Goal: Task Accomplishment & Management: Use online tool/utility

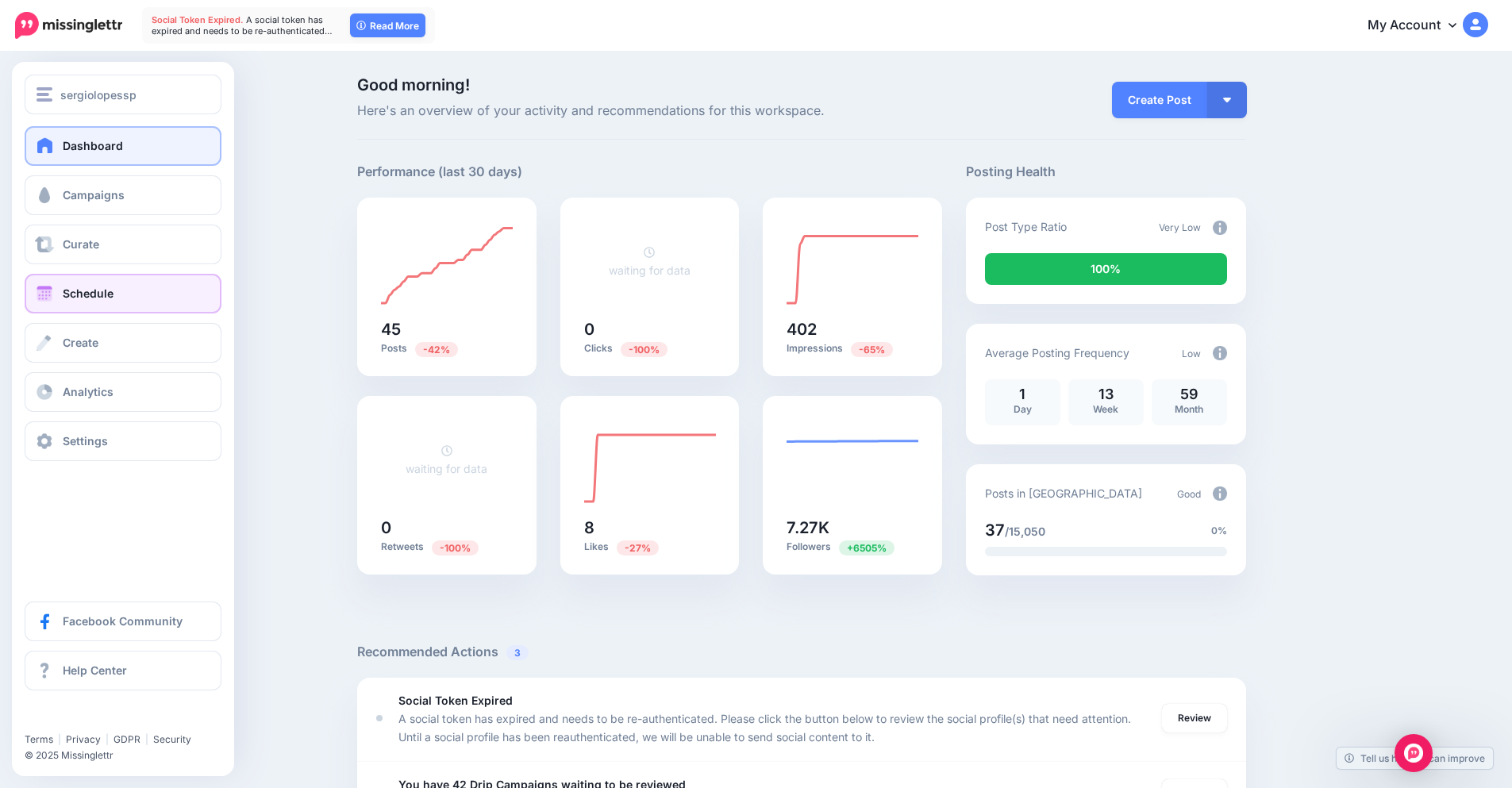
click at [139, 290] on link "Schedule" at bounding box center [123, 294] width 197 height 40
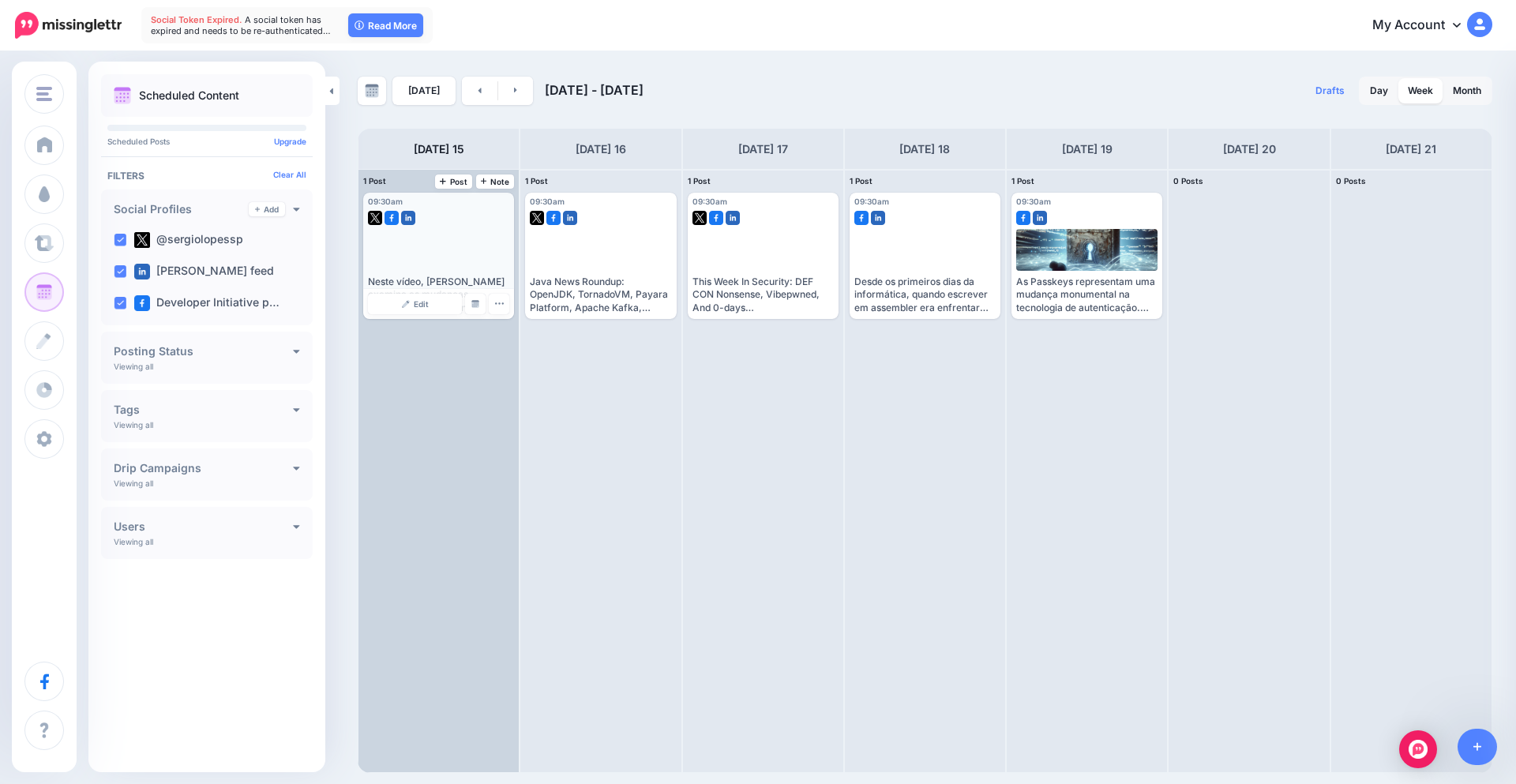
click at [401, 277] on div "Neste vídeo, Ana examina as mudanças essenciais de segurança introduzidas após …" at bounding box center [438, 295] width 141 height 39
click at [401, 273] on div "Neste vídeo, Ana examina as mudanças essenciais de segurança introduzidas após …" at bounding box center [438, 272] width 141 height 85
click at [417, 283] on div "Neste vídeo, Ana examina as mudanças essenciais de segurança introduzidas após …" at bounding box center [438, 295] width 141 height 39
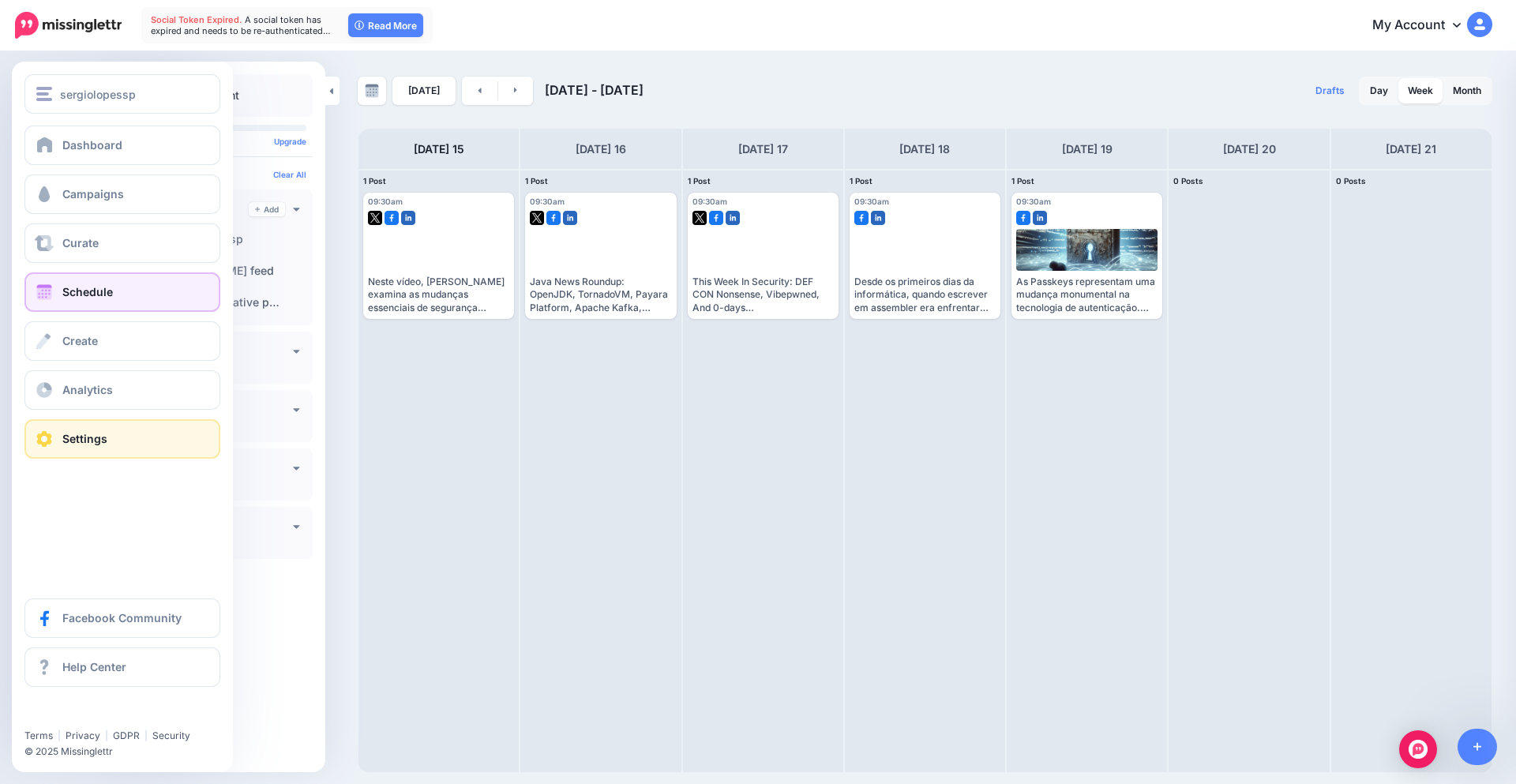
click at [98, 437] on span "Settings" at bounding box center [85, 439] width 45 height 14
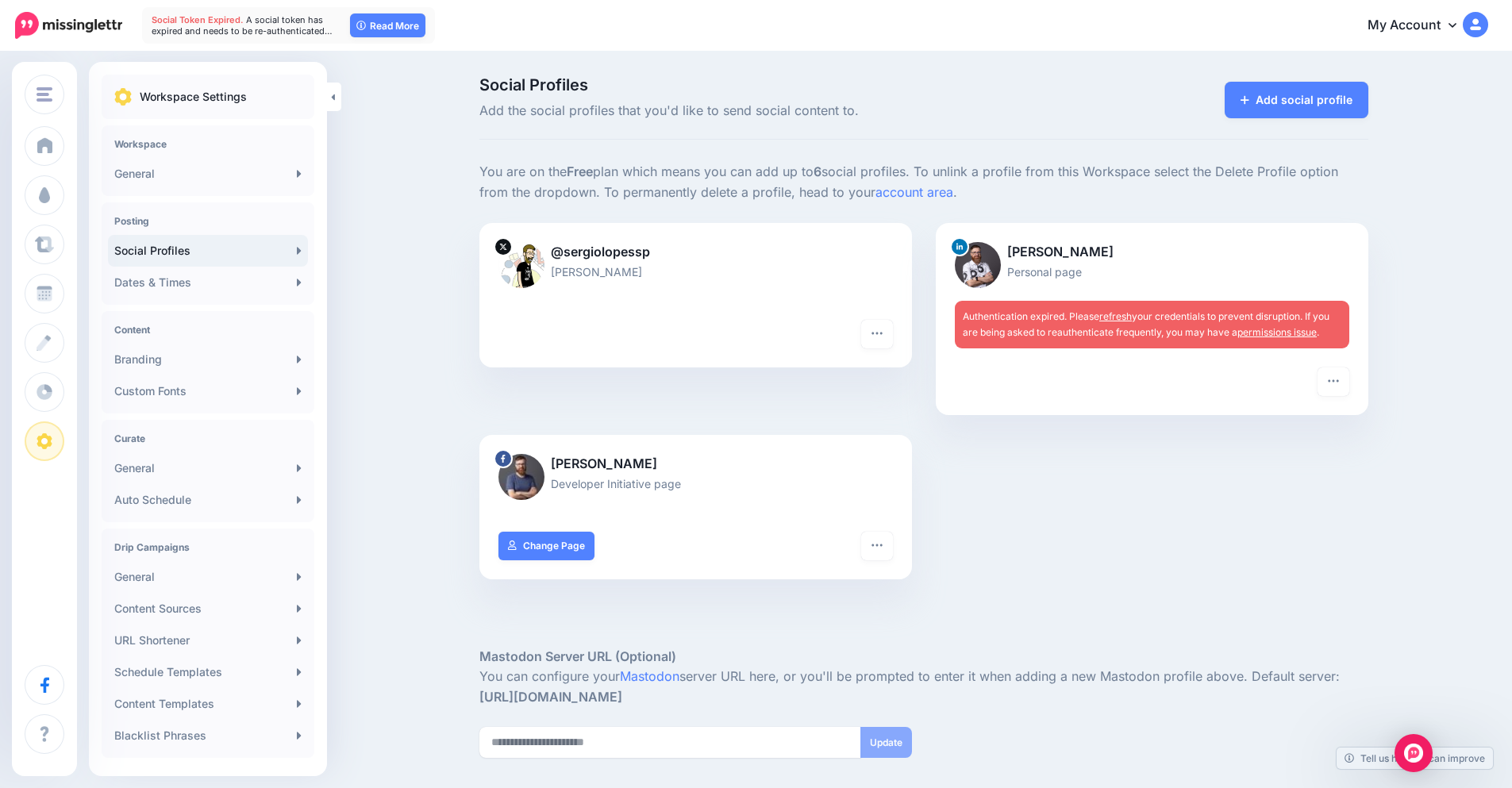
click at [1132, 313] on link "refresh" at bounding box center [1115, 316] width 33 height 12
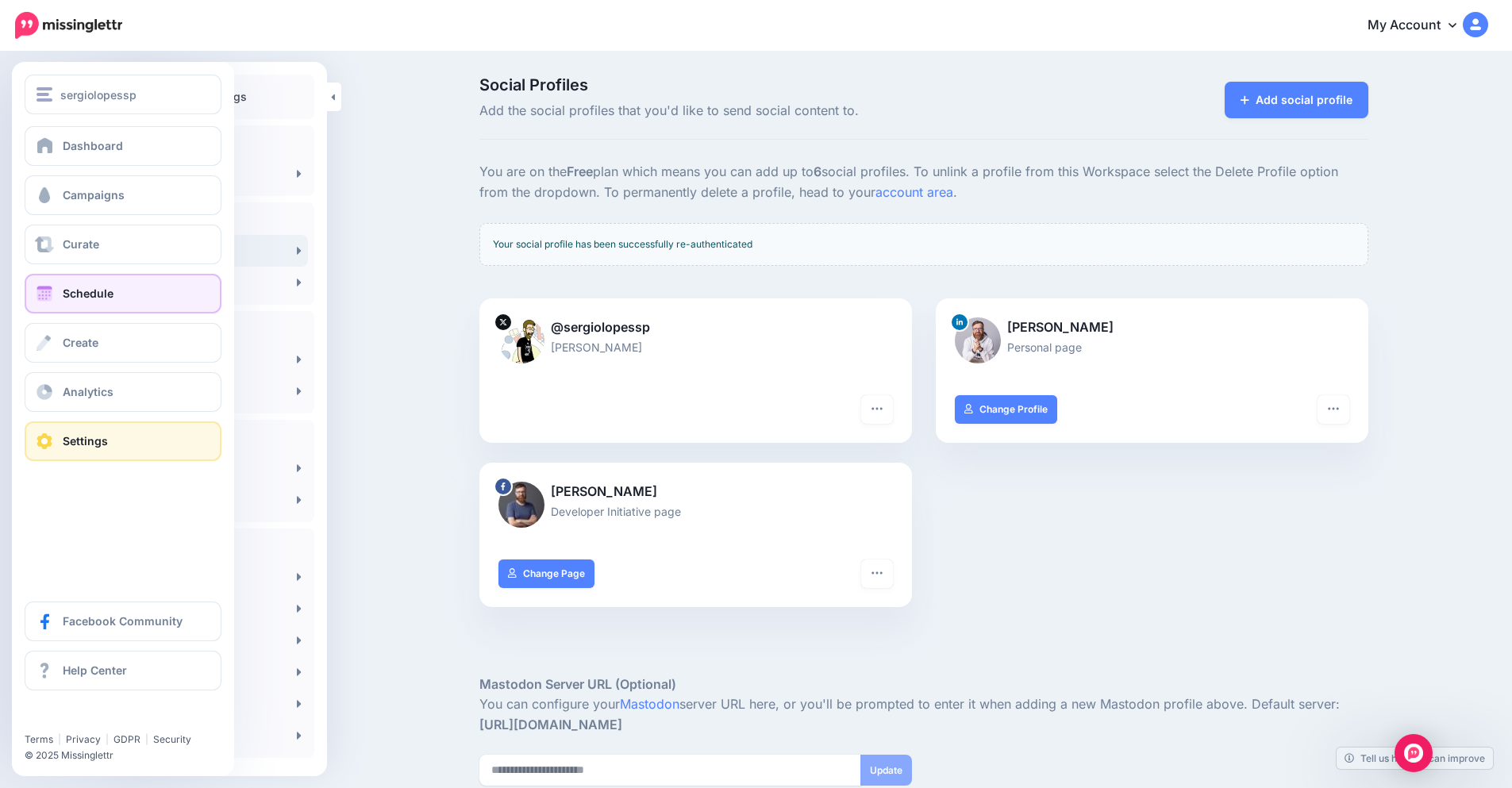
click at [129, 289] on link "Schedule" at bounding box center [123, 294] width 197 height 40
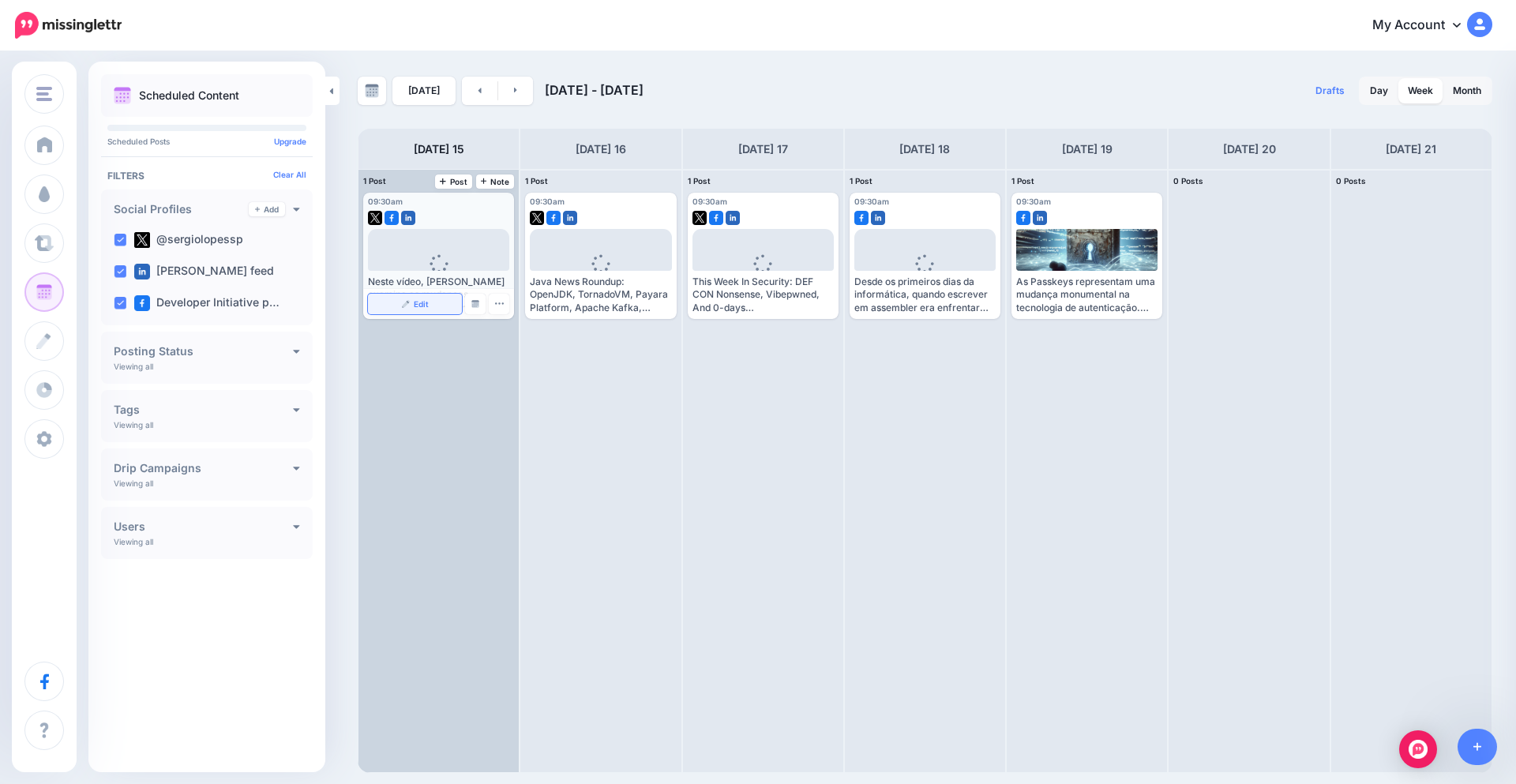
click at [441, 307] on link "Edit" at bounding box center [414, 304] width 94 height 21
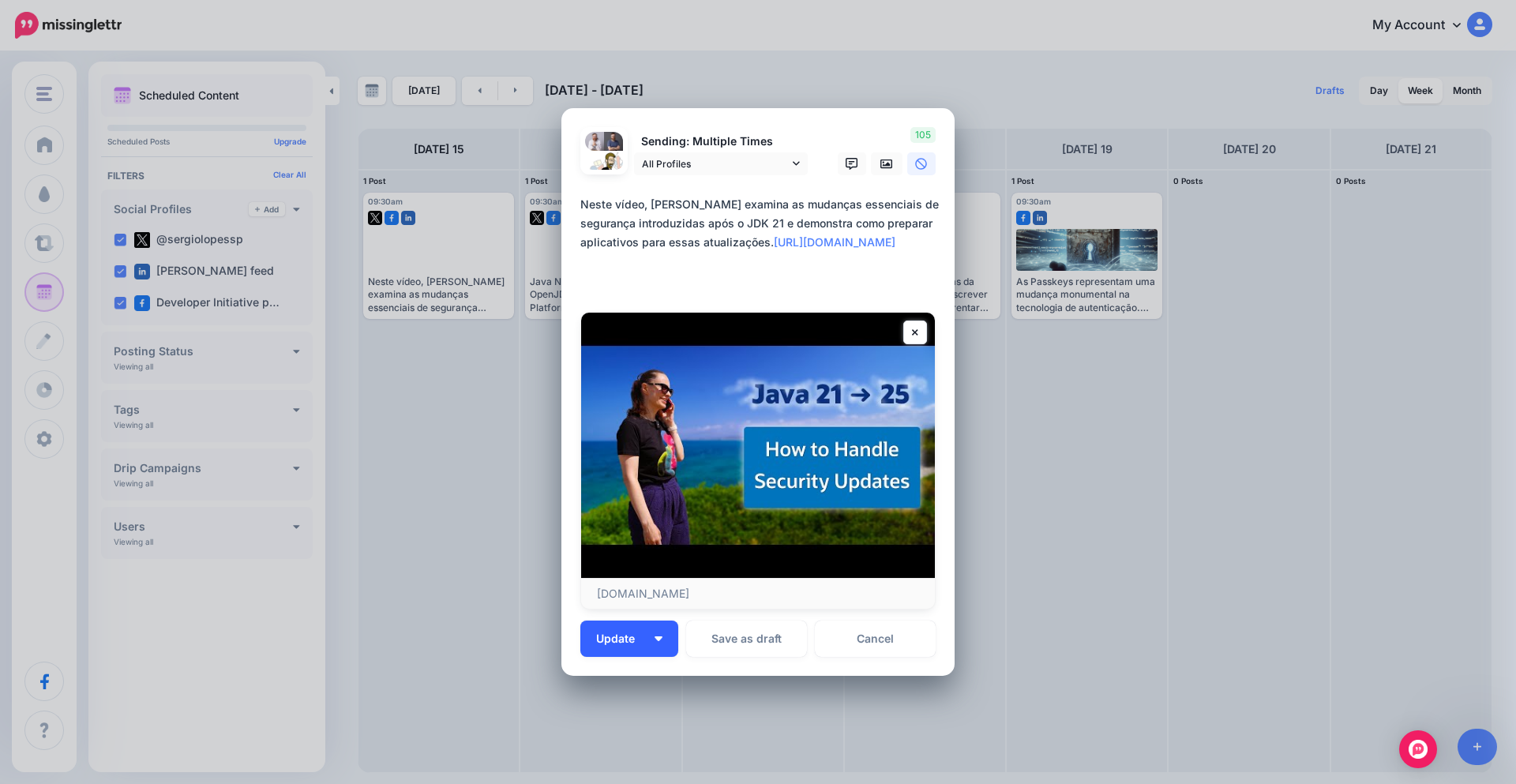
click at [620, 640] on span "Update" at bounding box center [621, 639] width 50 height 11
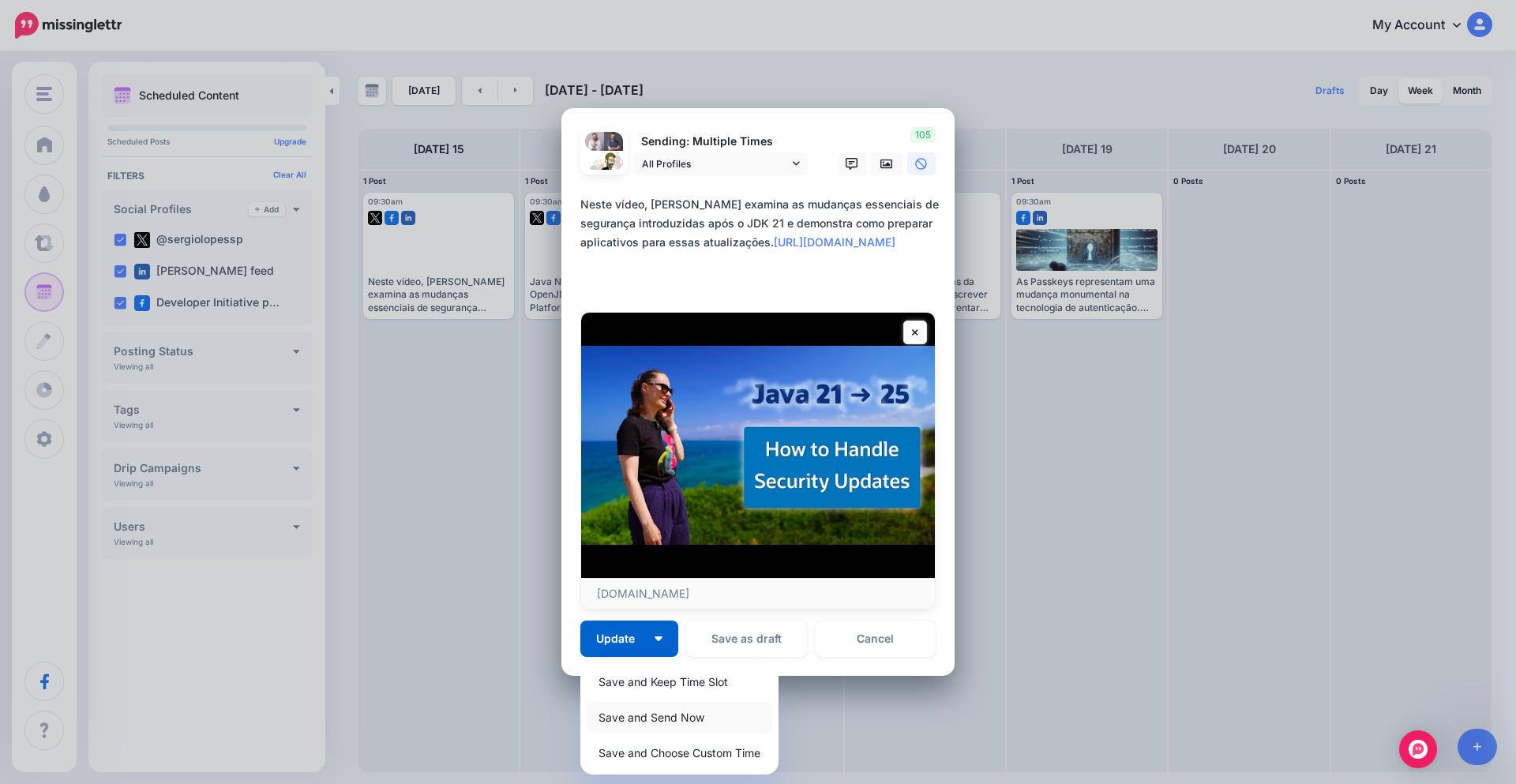
click at [666, 715] on link "Save and Send Now" at bounding box center [679, 717] width 186 height 31
